Goal: Task Accomplishment & Management: Use online tool/utility

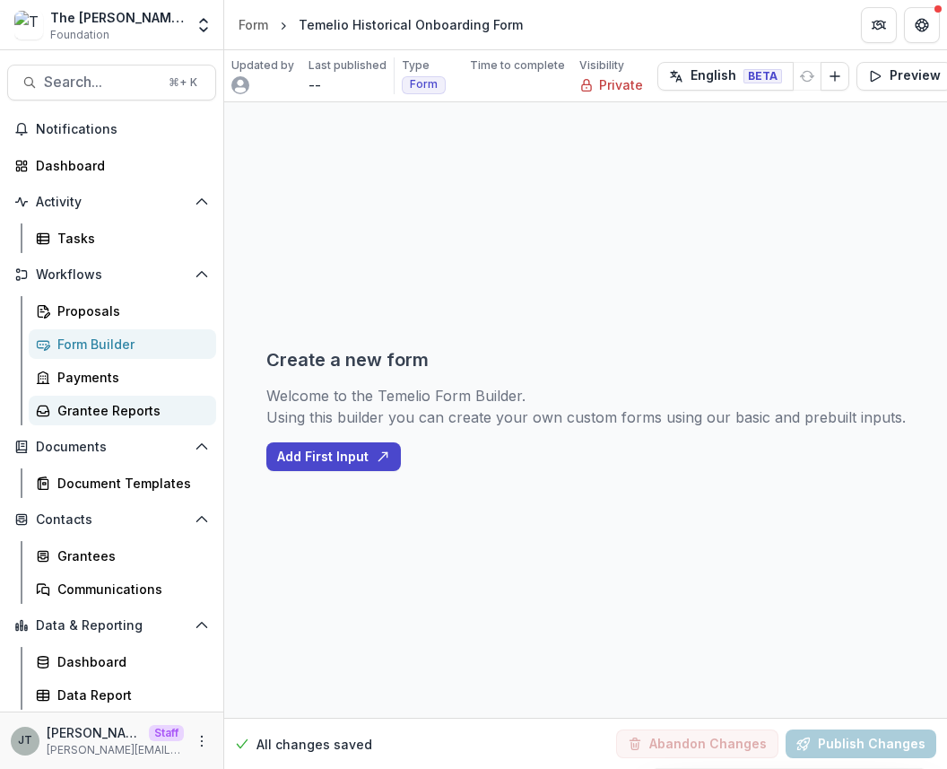
click at [126, 418] on div "Grantee Reports" at bounding box center [129, 410] width 144 height 19
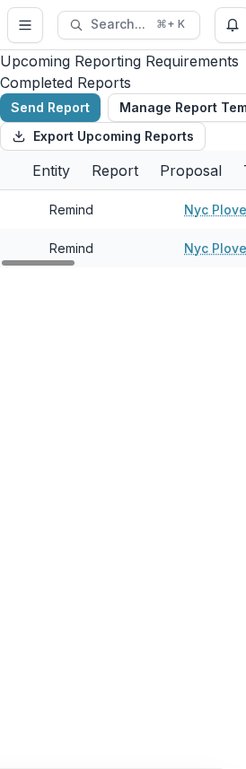
click at [196, 455] on div "Upcoming Reporting Requirements Completed Reports Send Report Manage Report Tem…" at bounding box center [172, 409] width 344 height 719
click at [242, 450] on div "Upcoming Reporting Requirements Completed Reports Send Report Manage Report Tem…" at bounding box center [172, 409] width 344 height 719
click at [245, 452] on div "Upcoming Reporting Requirements Completed Reports Send Report Manage Report Tem…" at bounding box center [172, 409] width 344 height 719
click at [18, 18] on icon "Toggle Menu" at bounding box center [25, 25] width 14 height 14
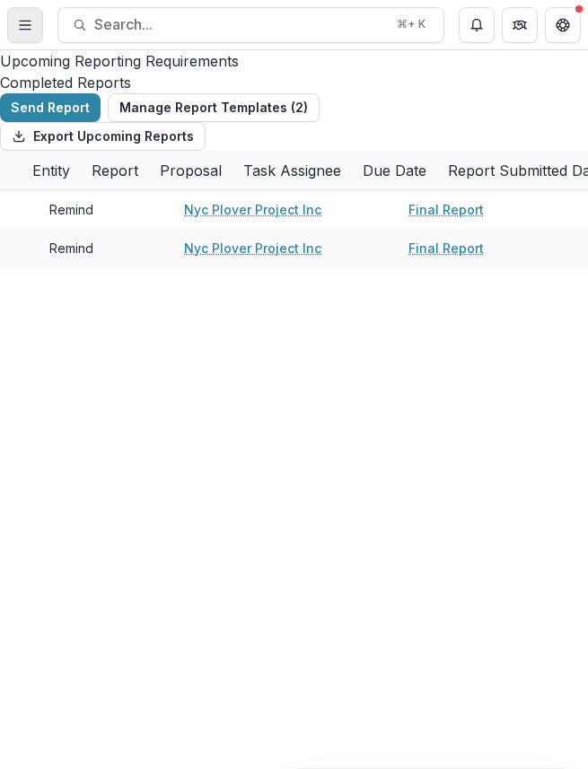
click at [27, 15] on button "Toggle Menu" at bounding box center [25, 25] width 36 height 36
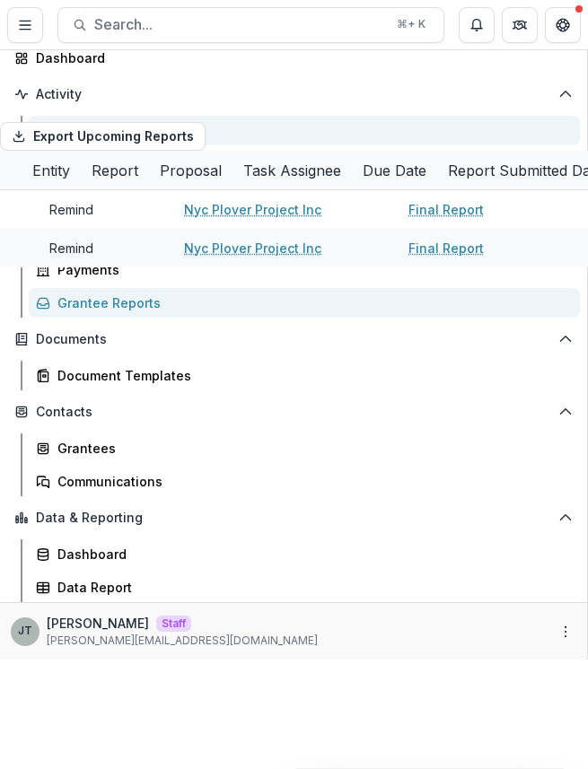
click at [118, 140] on div "Tasks" at bounding box center [311, 130] width 508 height 19
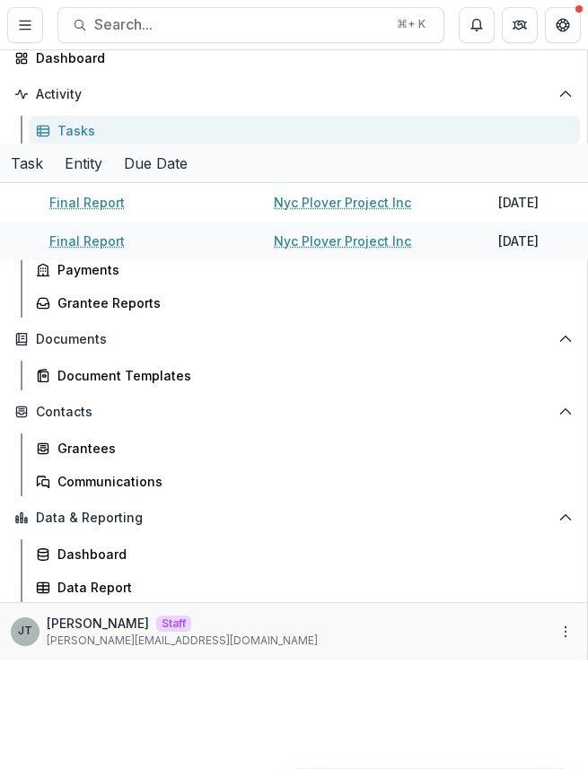
click at [491, 768] on div "The [PERSON_NAME] Foundation V1 Foundation Aggregate Analysis Foundations [PERS…" at bounding box center [294, 769] width 588 height 0
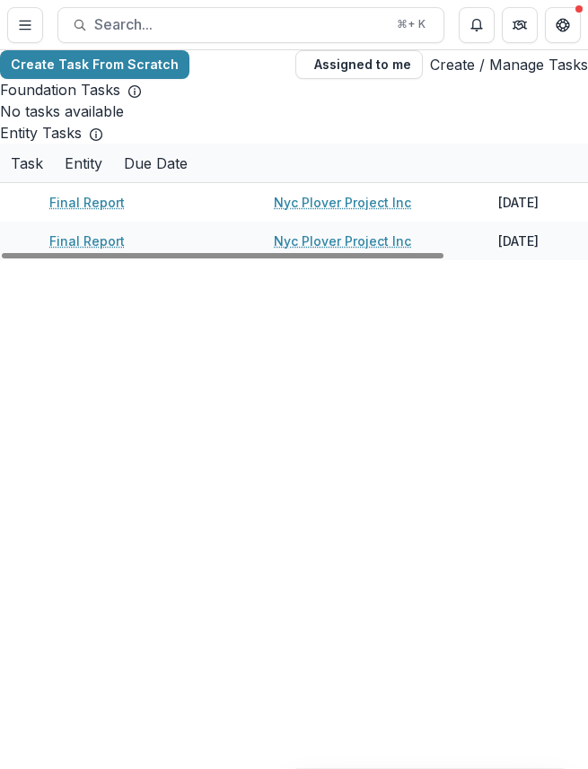
click at [528, 58] on link "Create / Manage Tasks" at bounding box center [509, 65] width 158 height 22
